Goal: Check status

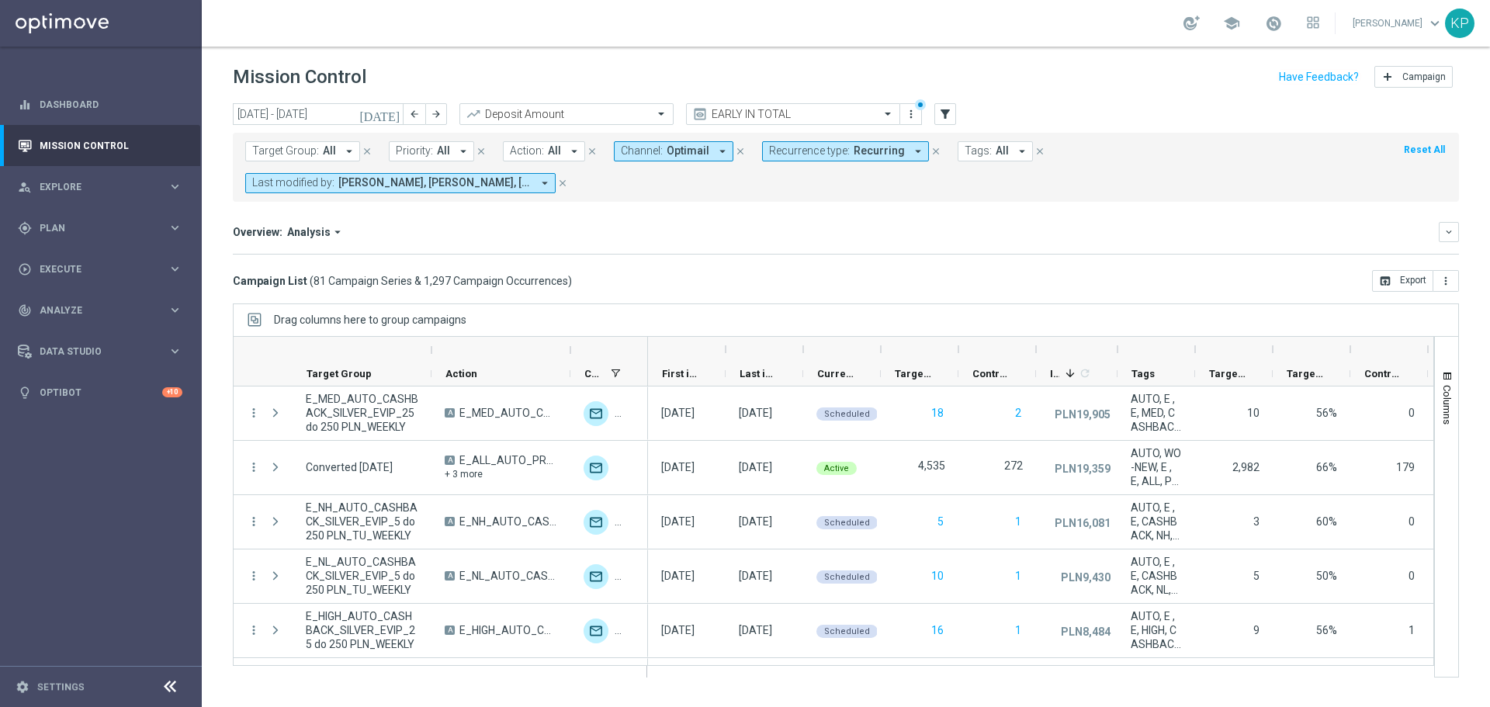
drag, startPoint x: 1068, startPoint y: 37, endPoint x: 1039, endPoint y: 50, distance: 32.0
click at [1067, 37] on div "school [PERSON_NAME] keyboard_arrow_down KP" at bounding box center [846, 23] width 1288 height 47
click at [1269, 29] on span at bounding box center [1273, 23] width 17 height 17
click at [1035, 36] on div "school Last available data: [DATE] Batch process completed with errors check_ci…" at bounding box center [846, 23] width 1288 height 47
click at [637, 203] on mini-dashboard "Overview: Analysis arrow_drop_down keyboard_arrow_down Increase In Deposit Amou…" at bounding box center [846, 236] width 1226 height 68
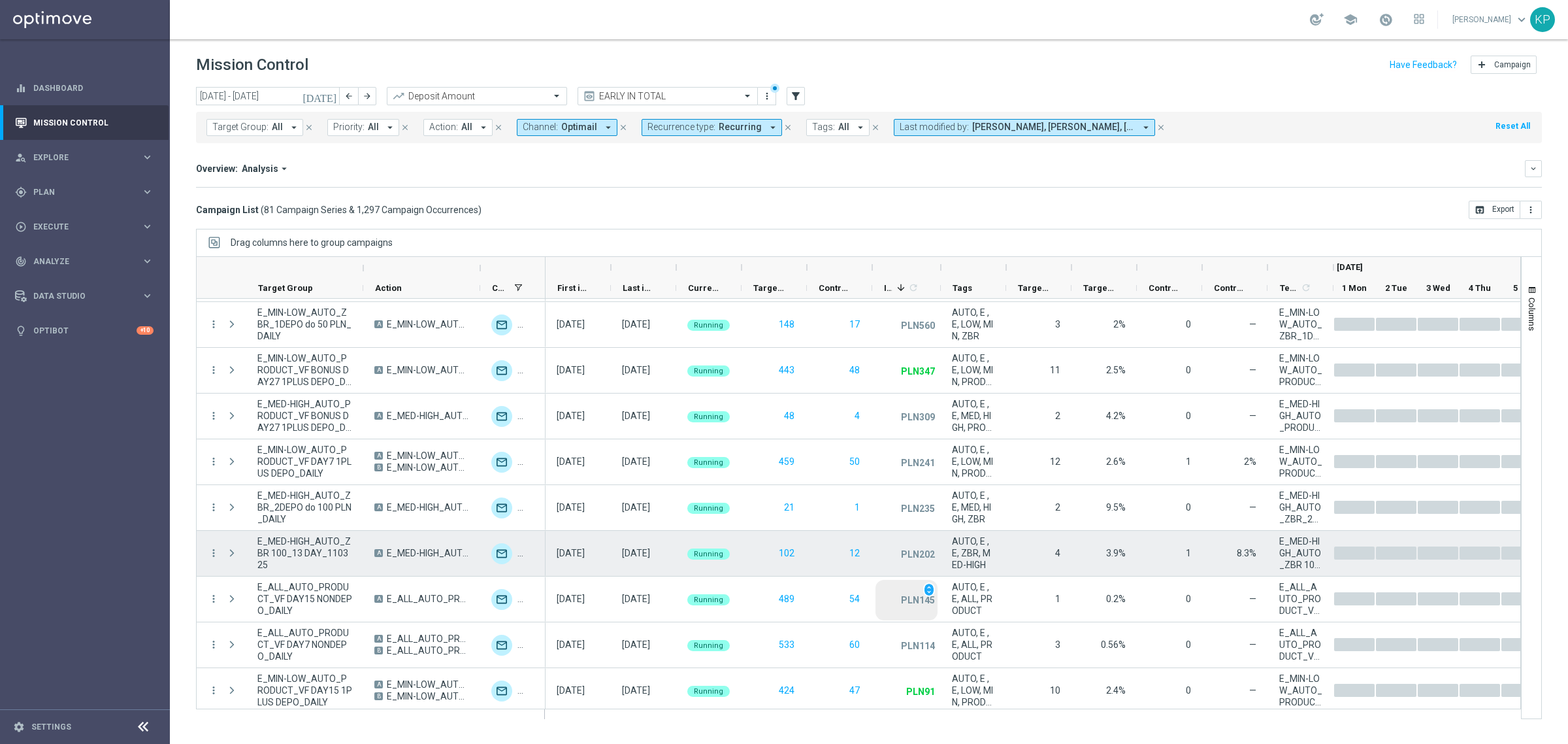
scroll to position [572, 0]
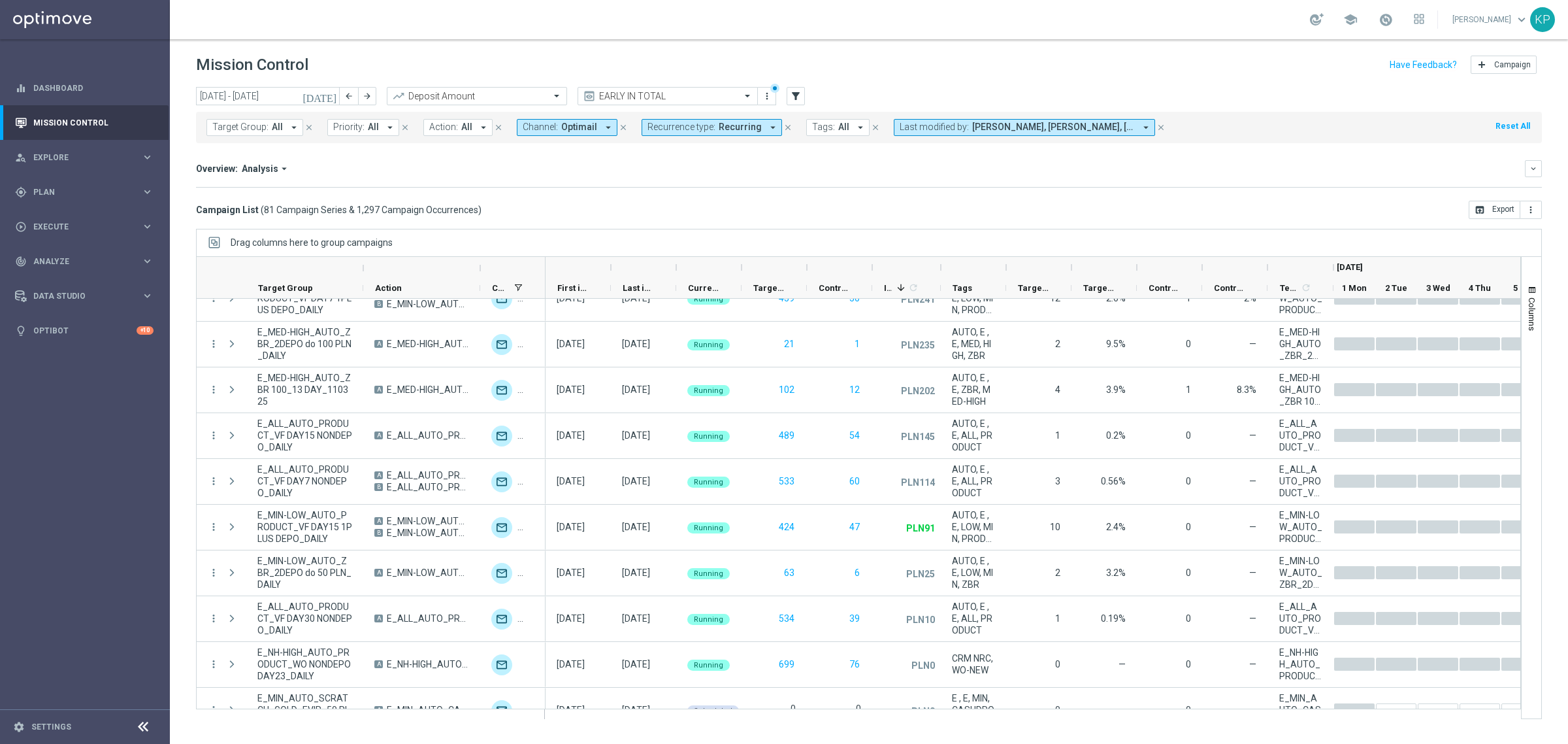
click at [328, 95] on icon "[DATE]" at bounding box center [320, 96] width 35 height 12
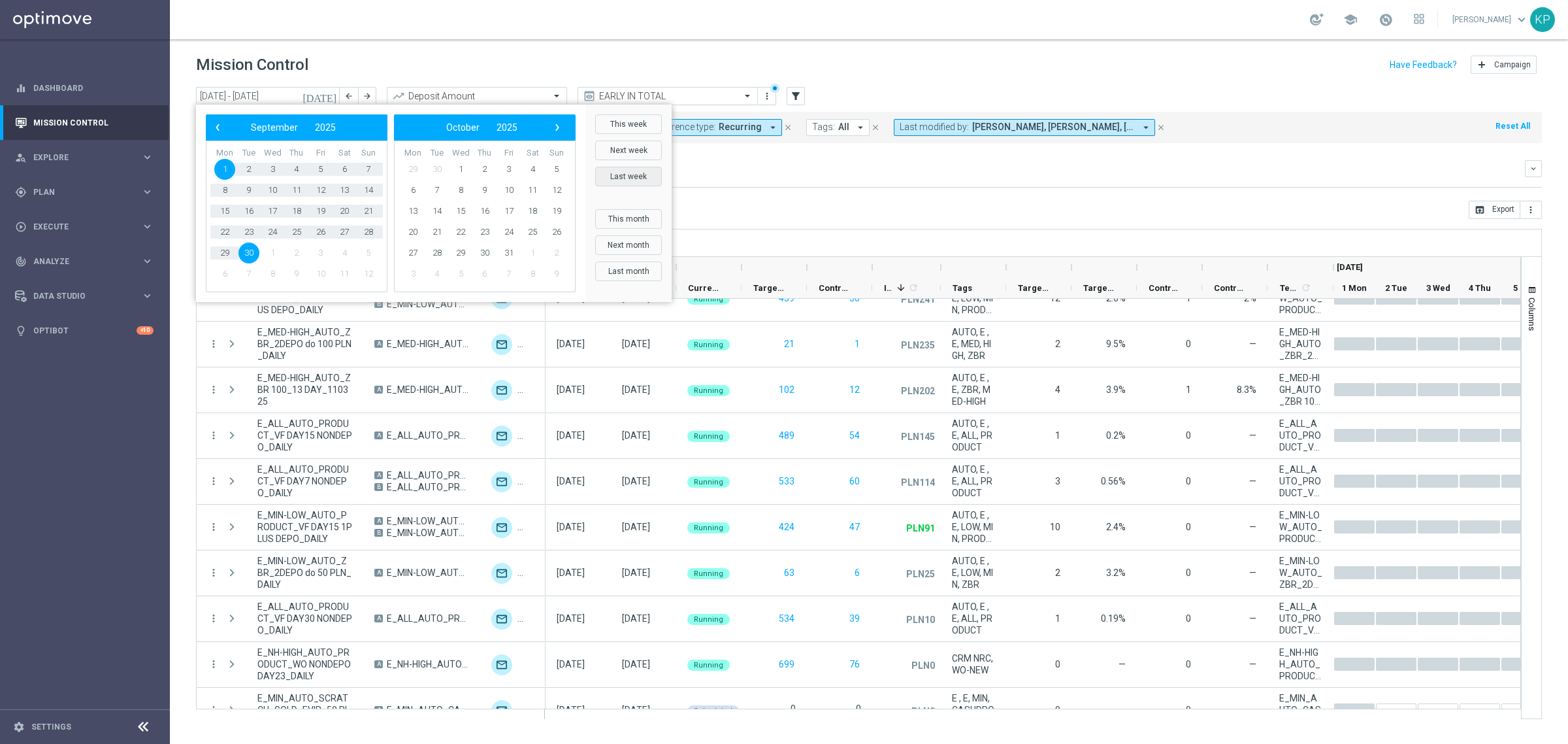
click at [632, 176] on button "Last week" at bounding box center [628, 176] width 67 height 19
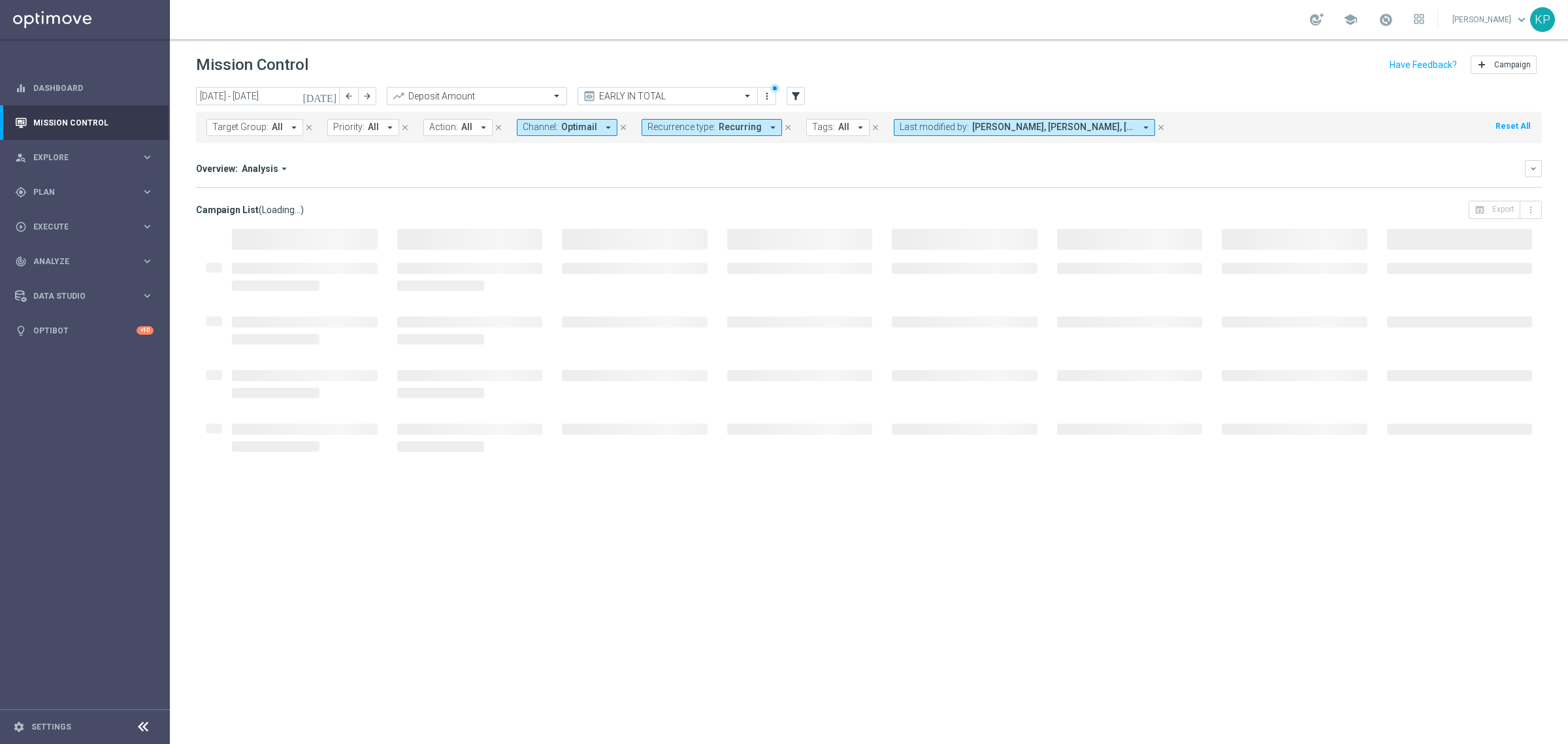
click at [719, 129] on span "Recurring" at bounding box center [740, 126] width 43 height 11
click at [692, 203] on label "Non-Recurring" at bounding box center [685, 200] width 50 height 8
click at [678, 222] on label "Recurring" at bounding box center [678, 221] width 34 height 8
click at [579, 190] on mini-dashboard "Overview: Analysis arrow_drop_down keyboard_arrow_down Increase In Deposit Amou…" at bounding box center [869, 172] width 1346 height 57
click at [642, 98] on input "text" at bounding box center [654, 96] width 140 height 11
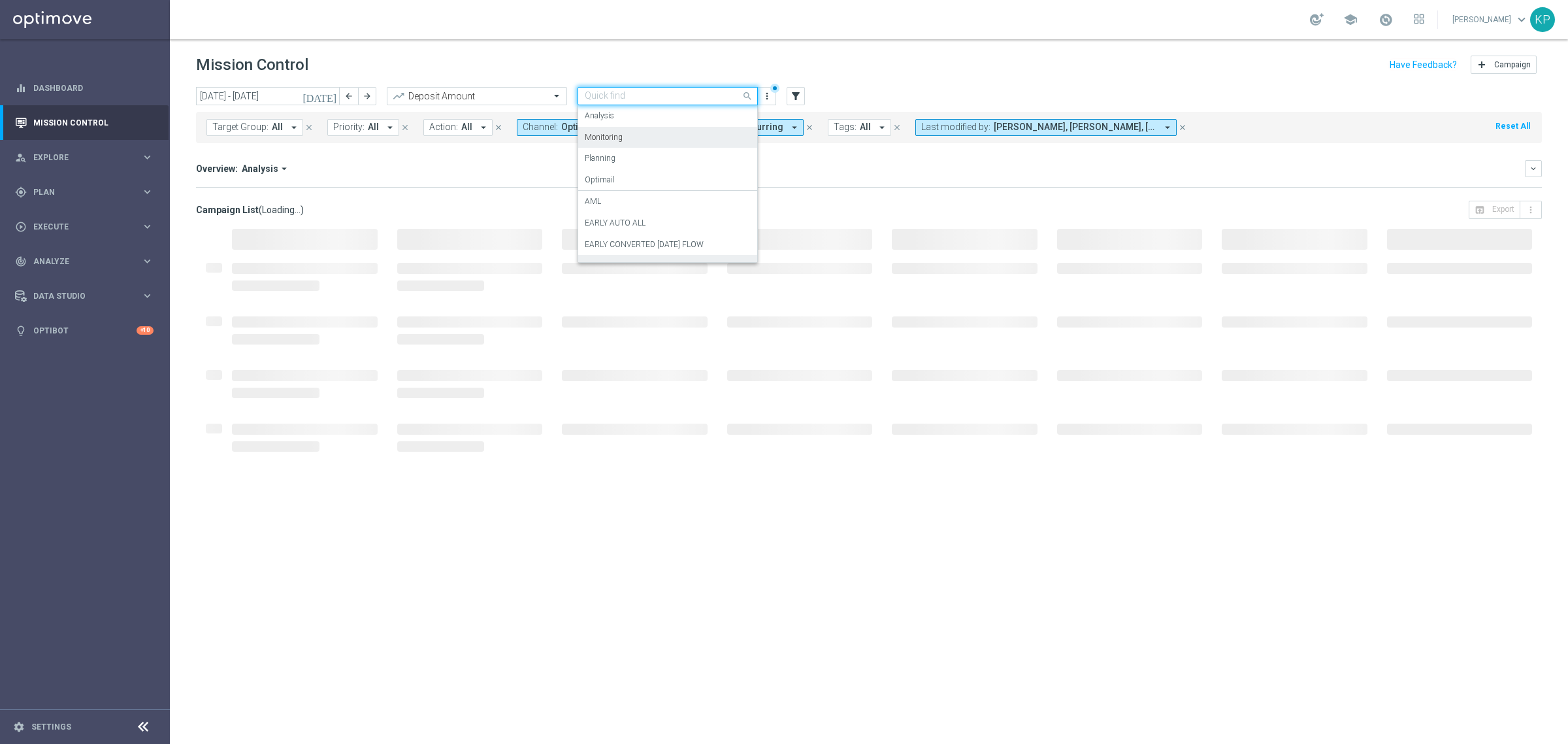
scroll to position [276, 0]
click at [631, 156] on div "Planning" at bounding box center [667, 158] width 166 height 22
click at [642, 98] on input "text" at bounding box center [654, 96] width 140 height 11
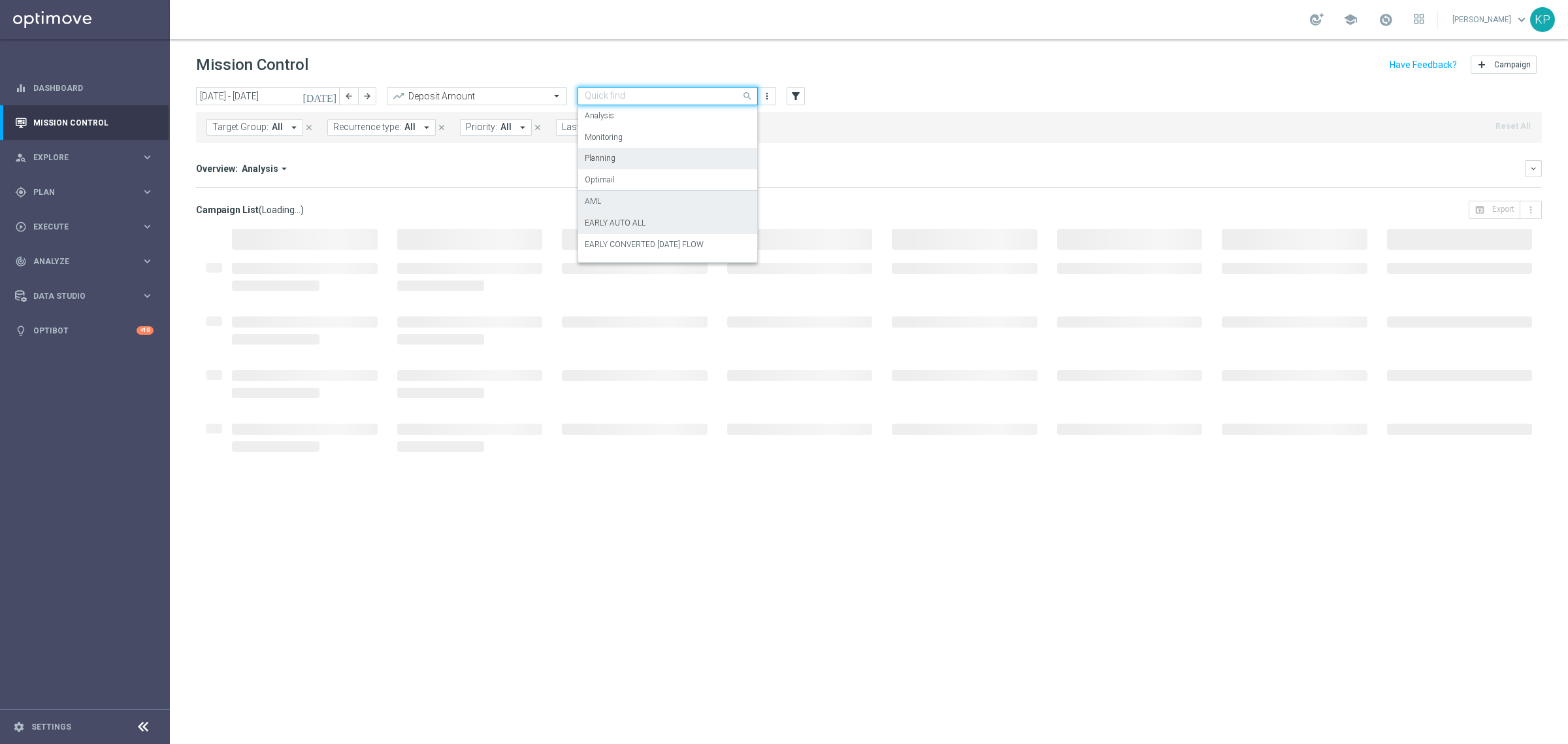
scroll to position [82, 0]
click at [642, 179] on div "EARLY IN TOTAL" at bounding box center [667, 185] width 166 height 22
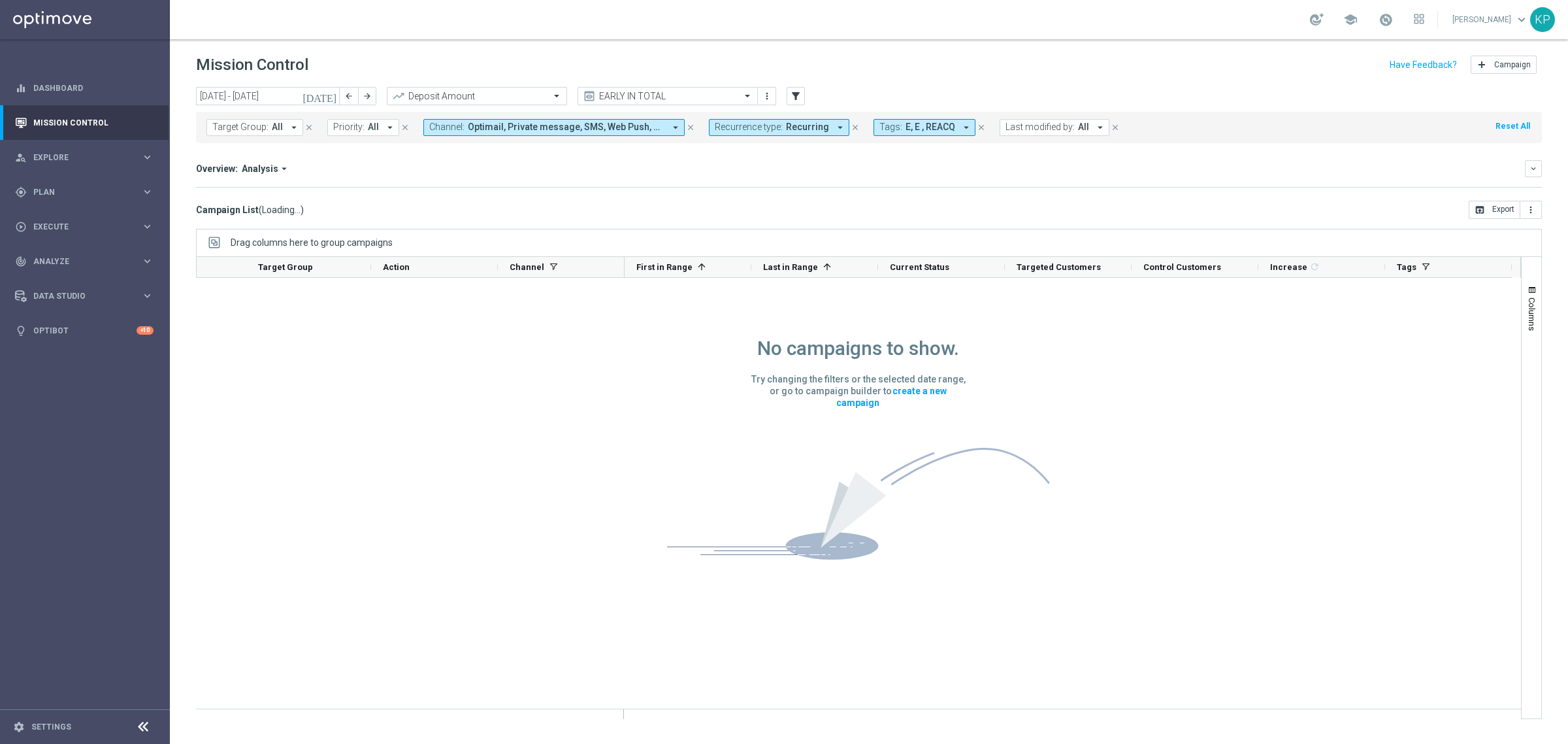
scroll to position [0, 0]
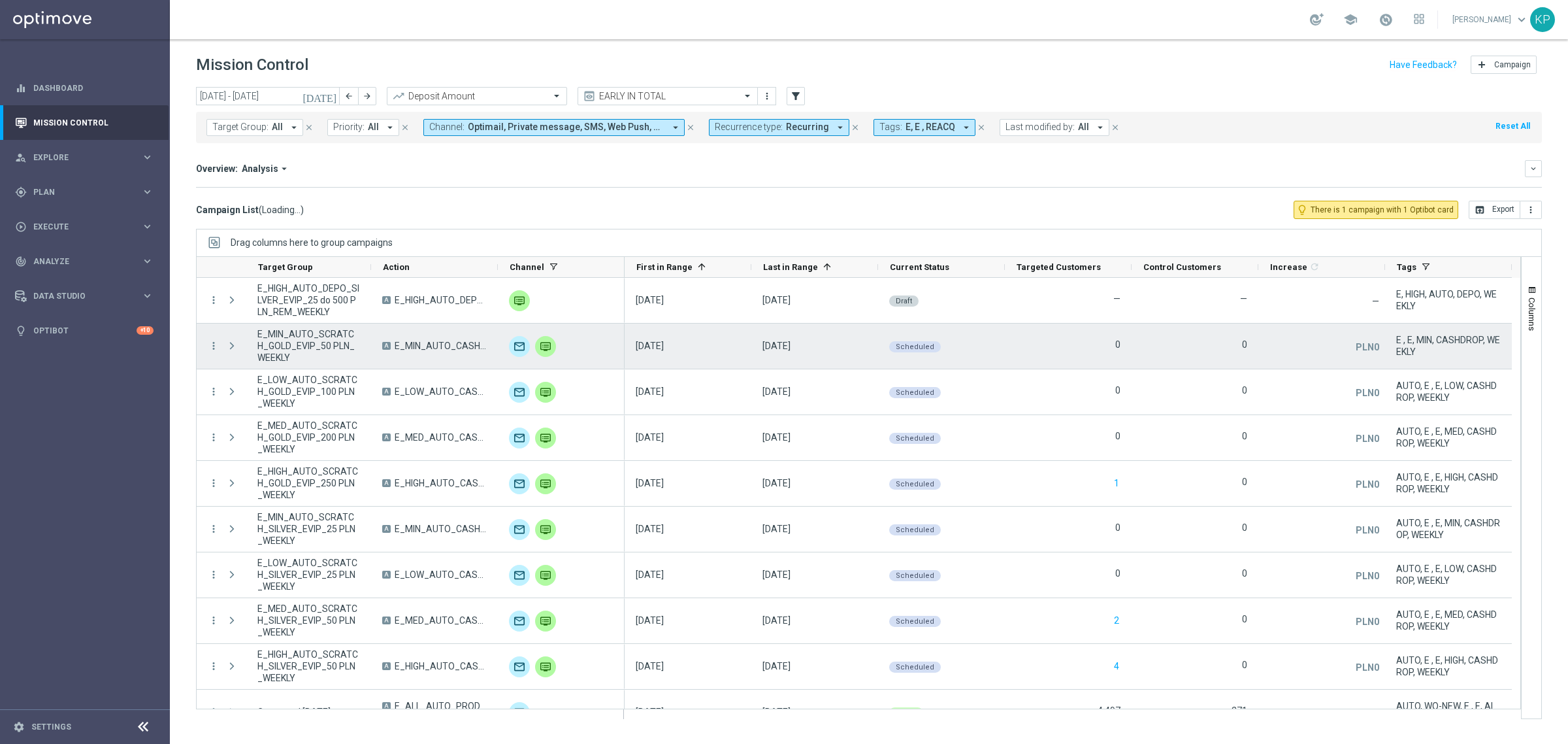
click at [804, 131] on span "Recurring" at bounding box center [807, 126] width 43 height 11
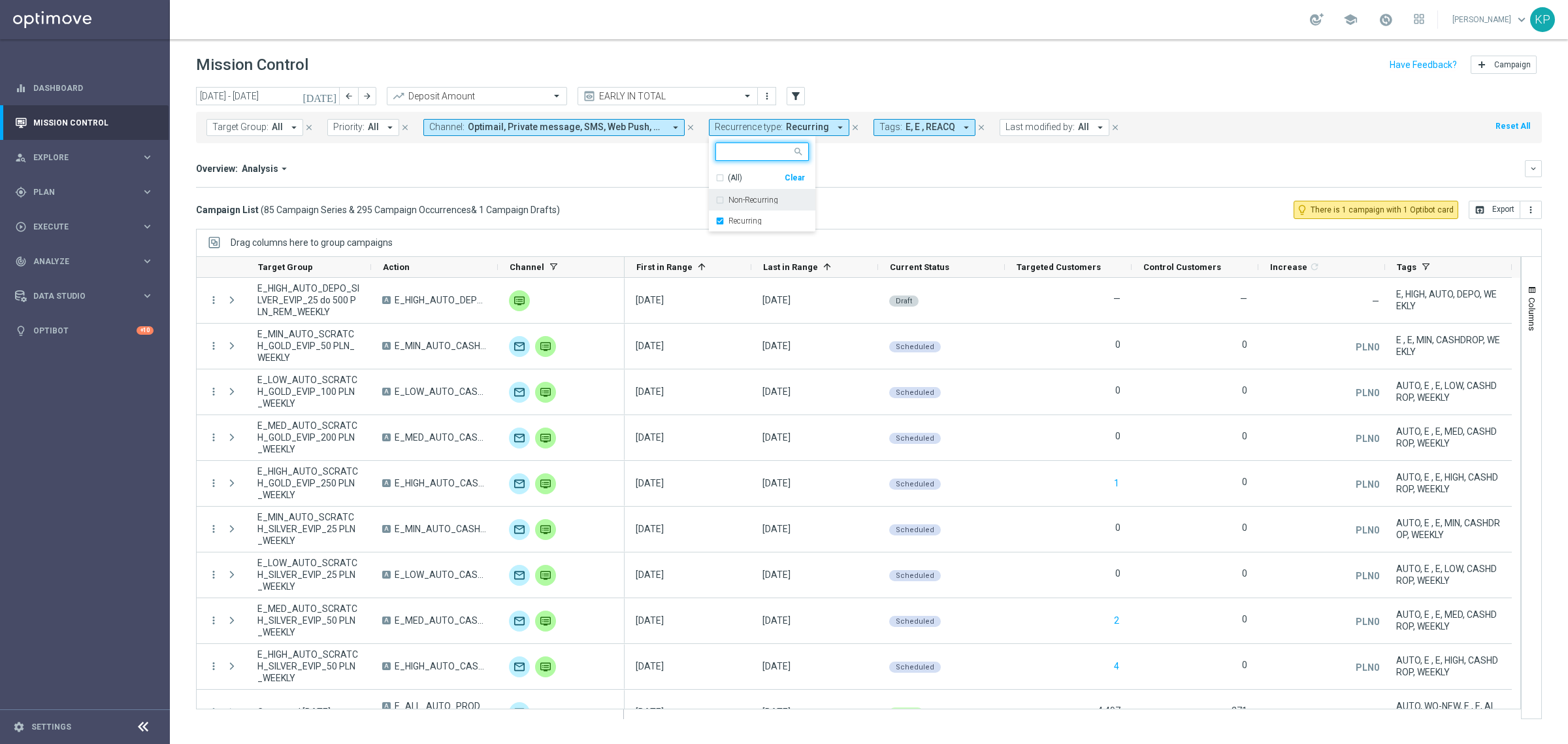
click at [739, 201] on label "Non-Recurring" at bounding box center [753, 200] width 50 height 8
click at [733, 216] on div "Recurring" at bounding box center [762, 221] width 93 height 21
click at [634, 185] on div "Overview: Analysis arrow_drop_down keyboard_arrow_down Increase In Deposit Amou…" at bounding box center [869, 174] width 1346 height 28
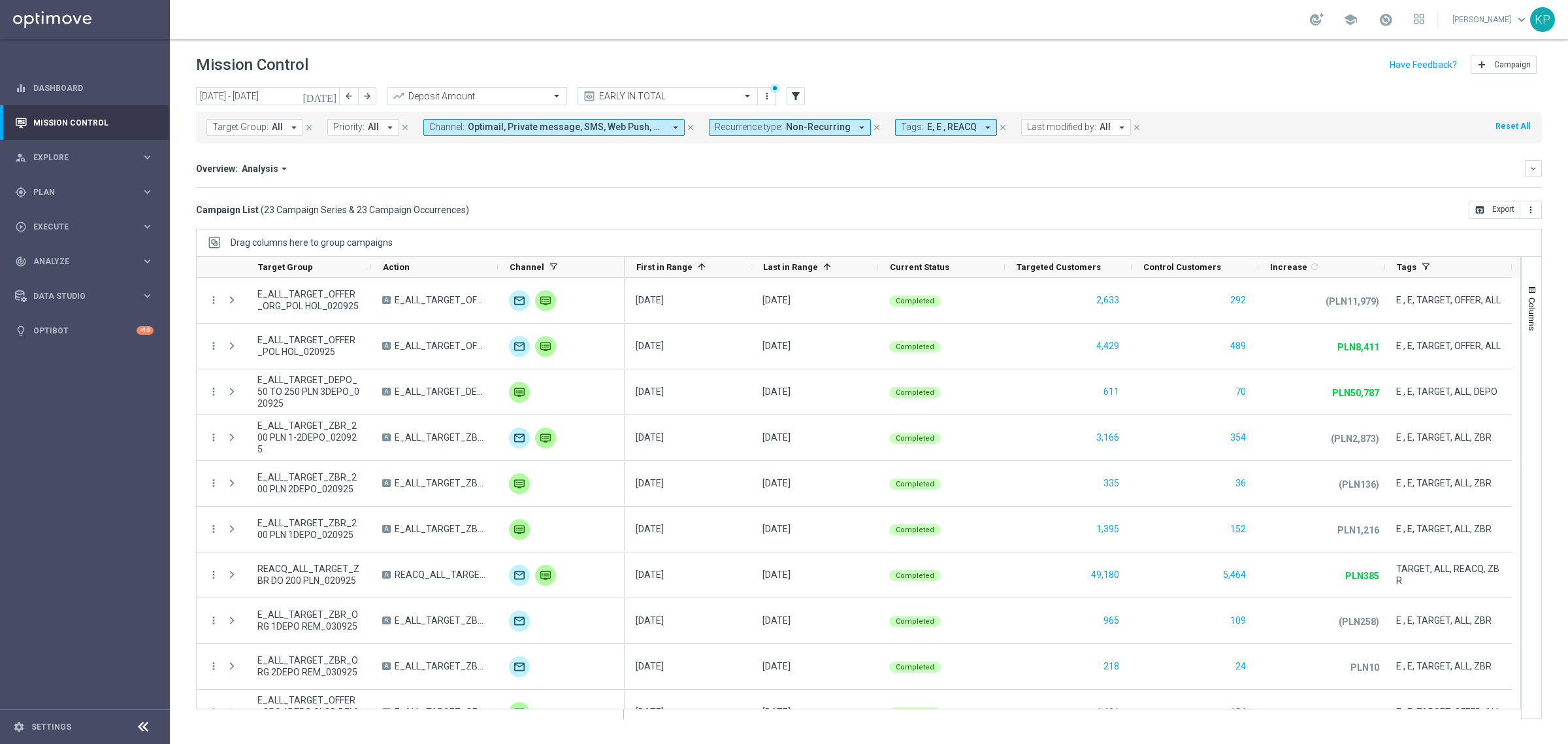
click at [337, 95] on icon "[DATE]" at bounding box center [320, 96] width 35 height 12
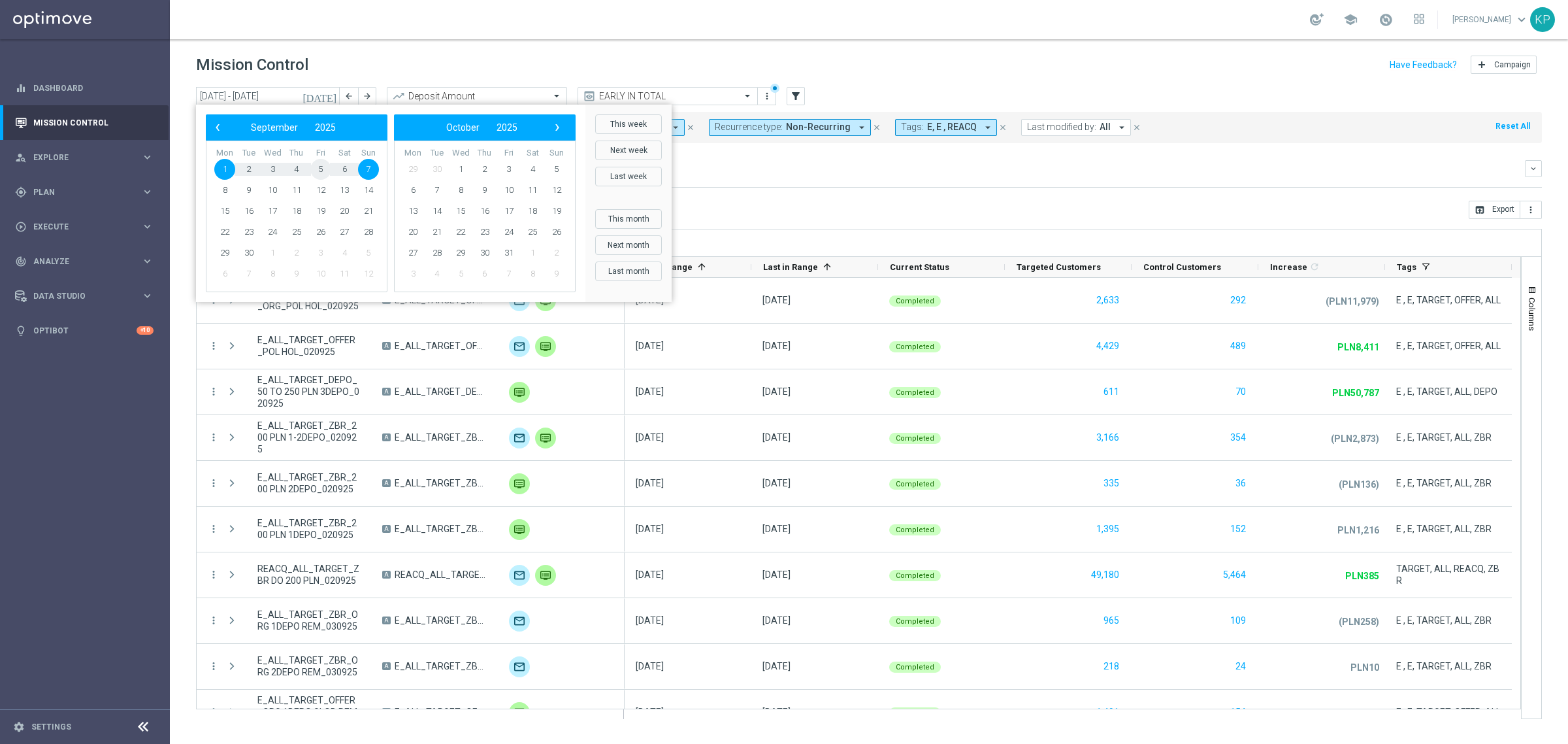
click at [321, 169] on span "5" at bounding box center [321, 169] width 21 height 21
click at [371, 170] on span "7" at bounding box center [368, 169] width 21 height 21
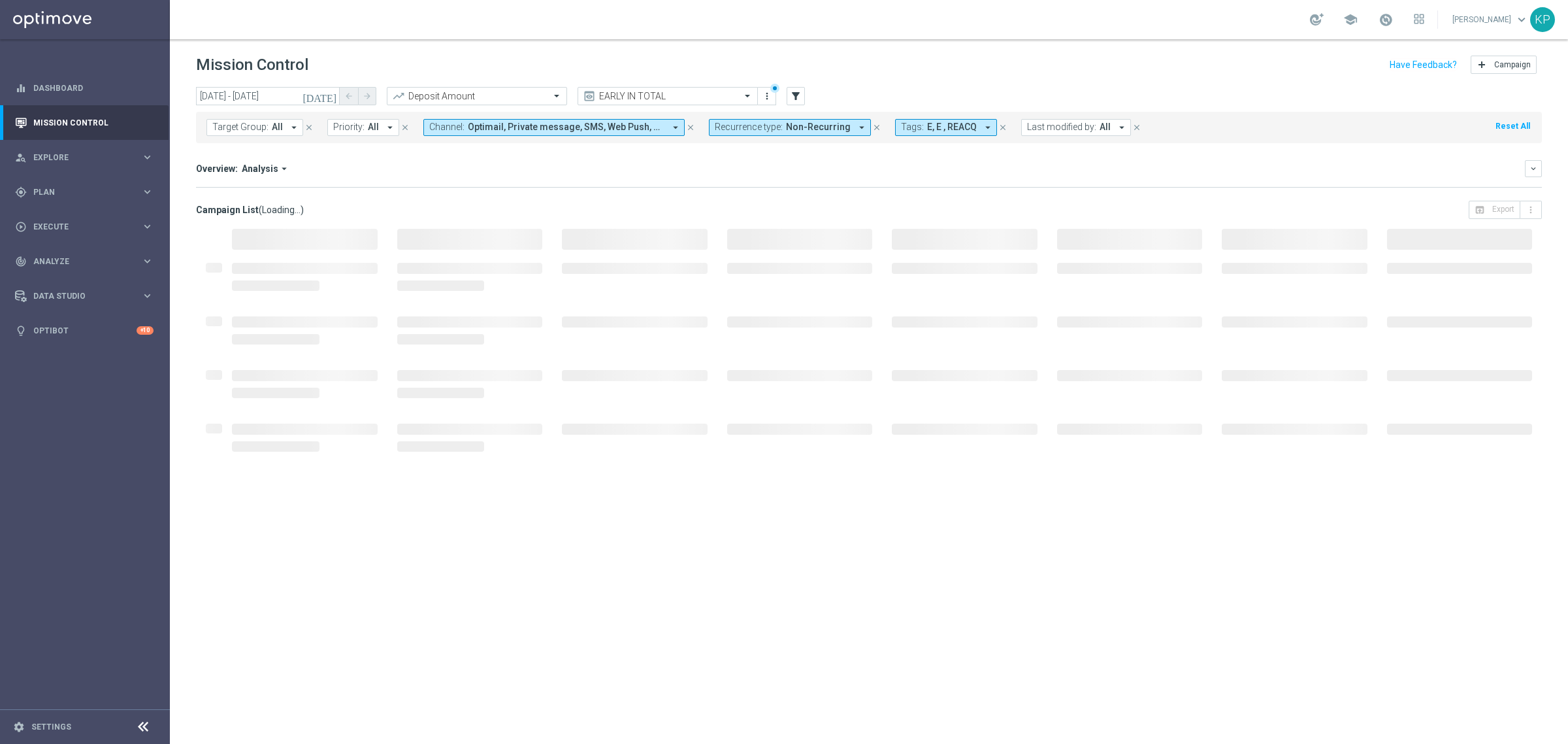
type input "[DATE] - [DATE]"
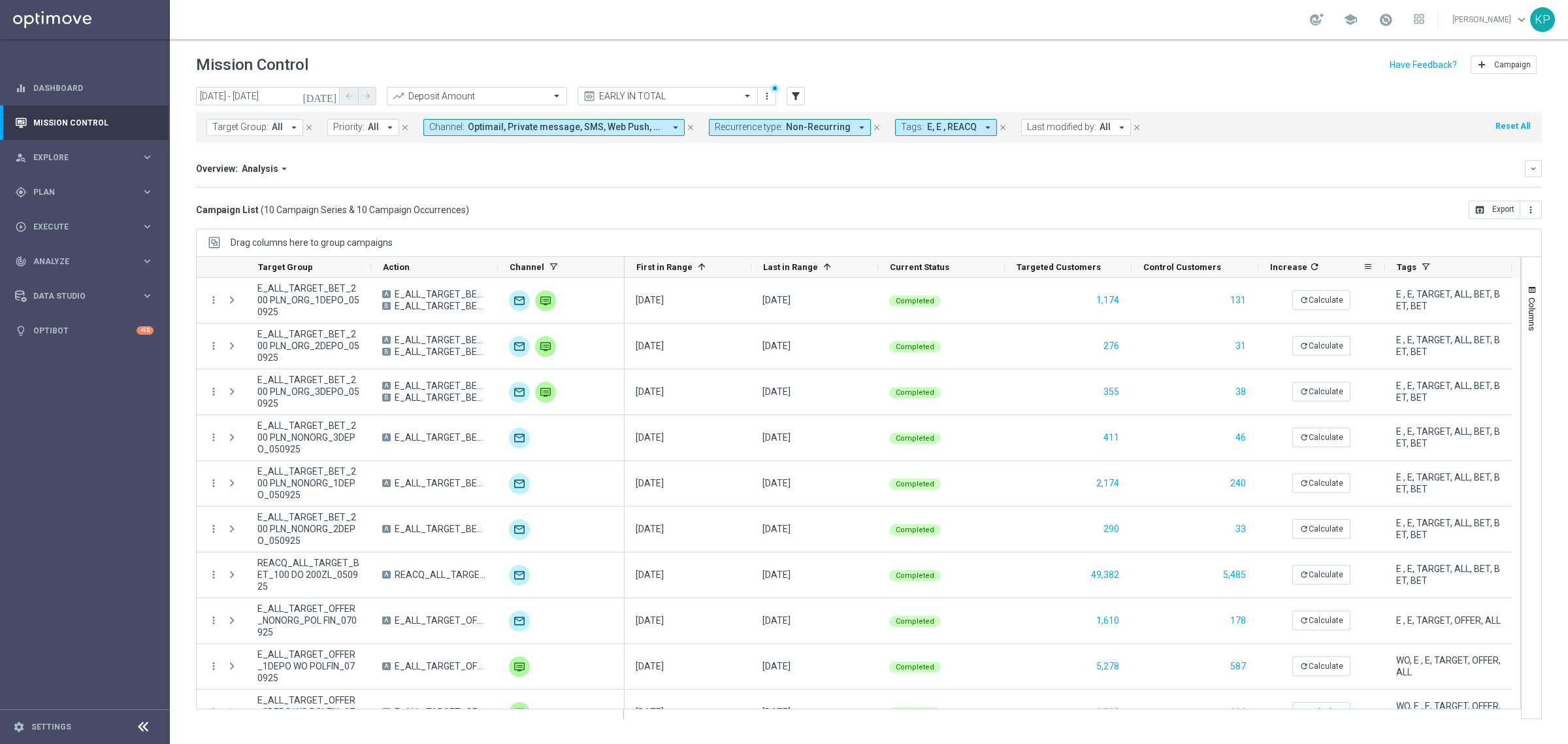
click at [1254, 270] on icon "refresh" at bounding box center [1315, 266] width 10 height 10
click at [1095, 193] on mini-dashboard "Overview: Analysis arrow_drop_down keyboard_arrow_down Increase In Deposit Amou…" at bounding box center [869, 172] width 1346 height 57
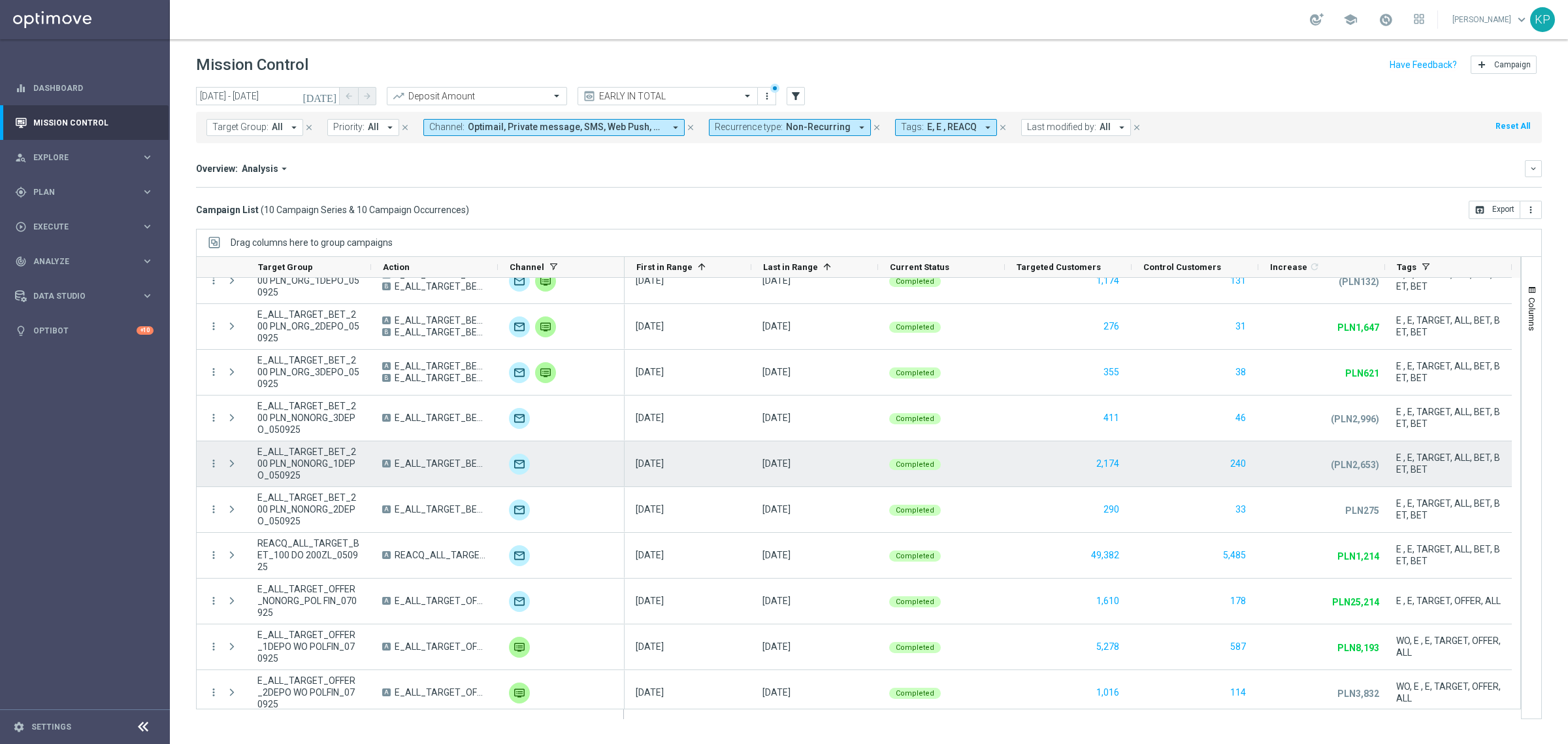
scroll to position [27, 0]
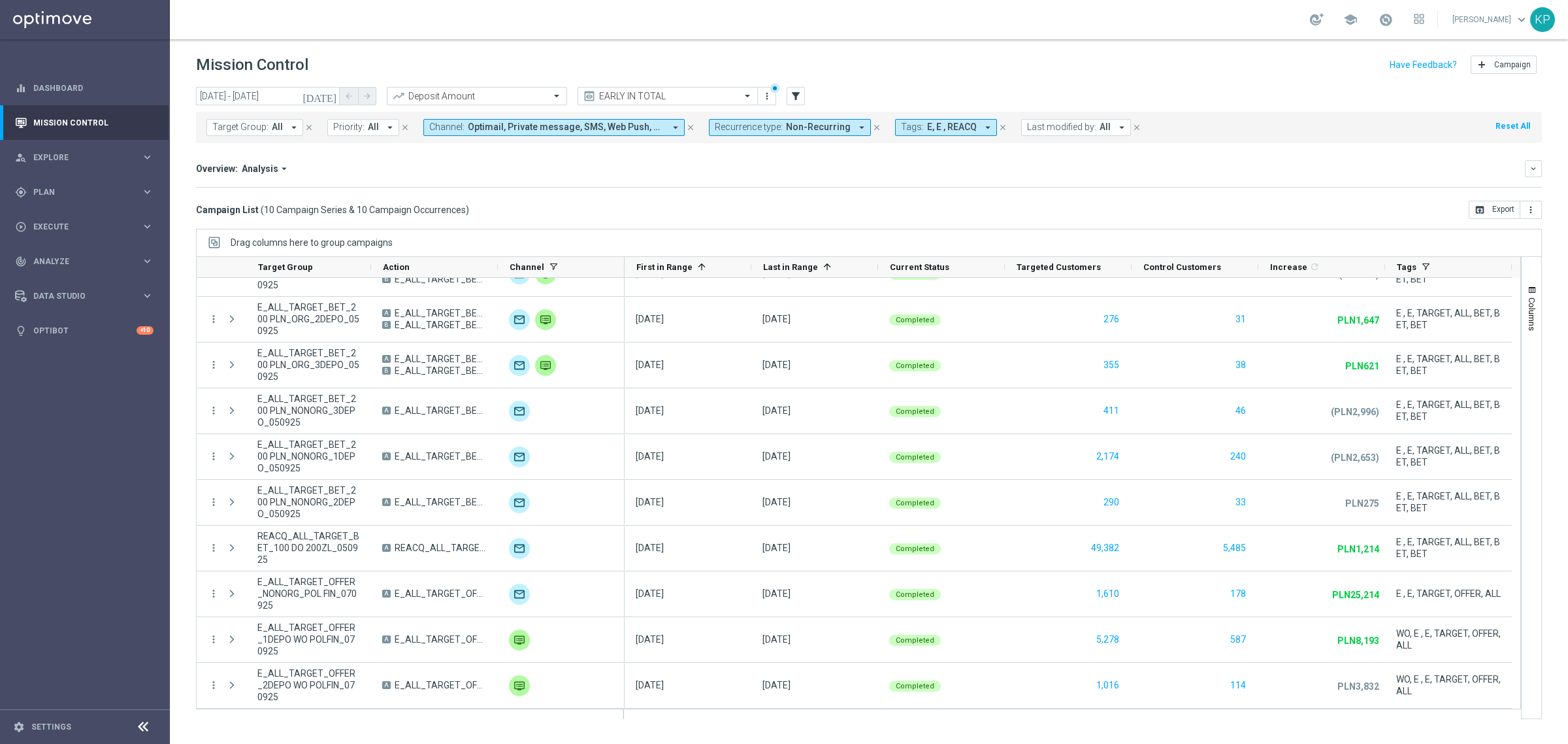
click at [943, 67] on div "Mission Control add Campaign" at bounding box center [869, 65] width 1346 height 25
